Goal: Task Accomplishment & Management: Use online tool/utility

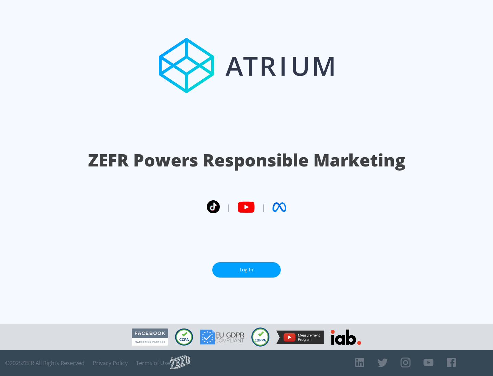
click at [246, 267] on link "Log In" at bounding box center [246, 269] width 68 height 15
